Goal: Find specific page/section: Find specific page/section

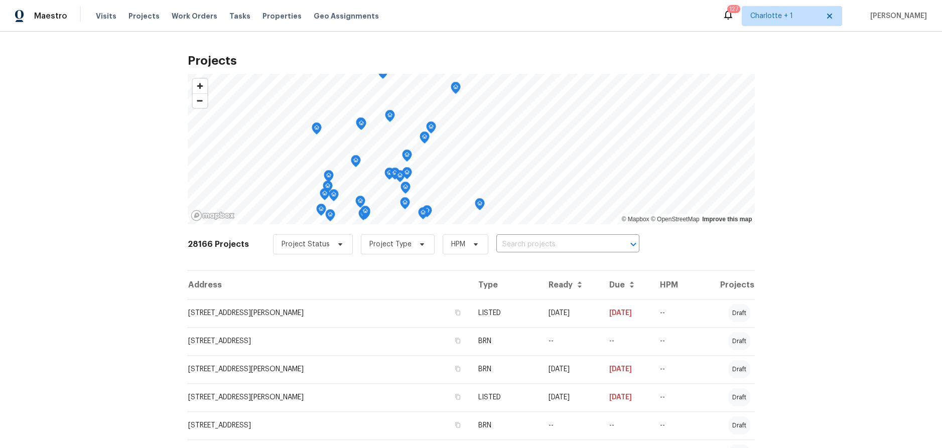
drag, startPoint x: 265, startPoint y: 16, endPoint x: 275, endPoint y: 23, distance: 12.6
click at [265, 16] on span "Properties" at bounding box center [282, 16] width 39 height 10
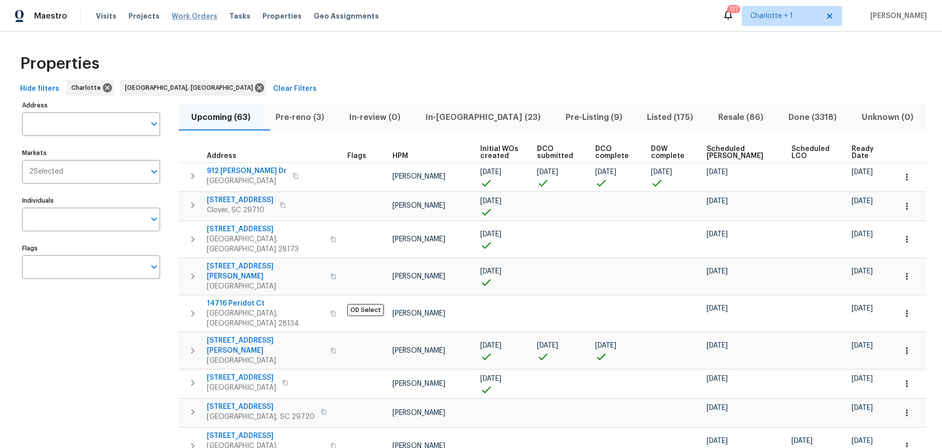
click at [180, 14] on span "Work Orders" at bounding box center [195, 16] width 46 height 10
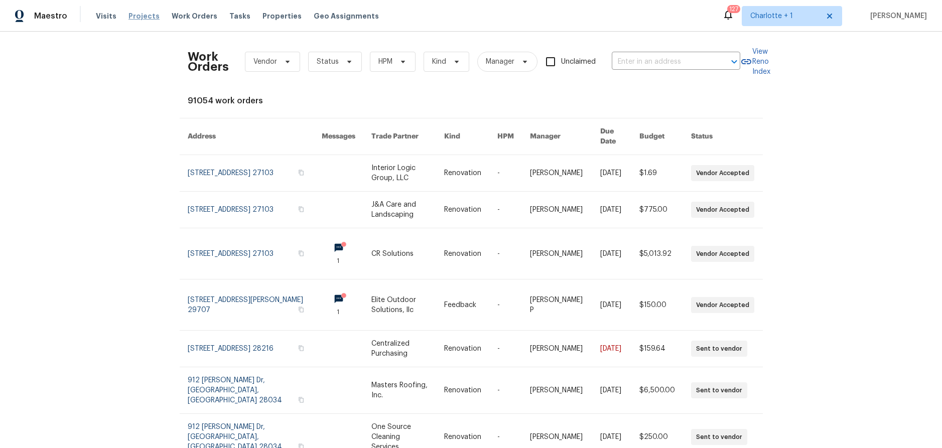
click at [144, 16] on span "Projects" at bounding box center [144, 16] width 31 height 10
